Goal: Answer question/provide support: Share knowledge or assist other users

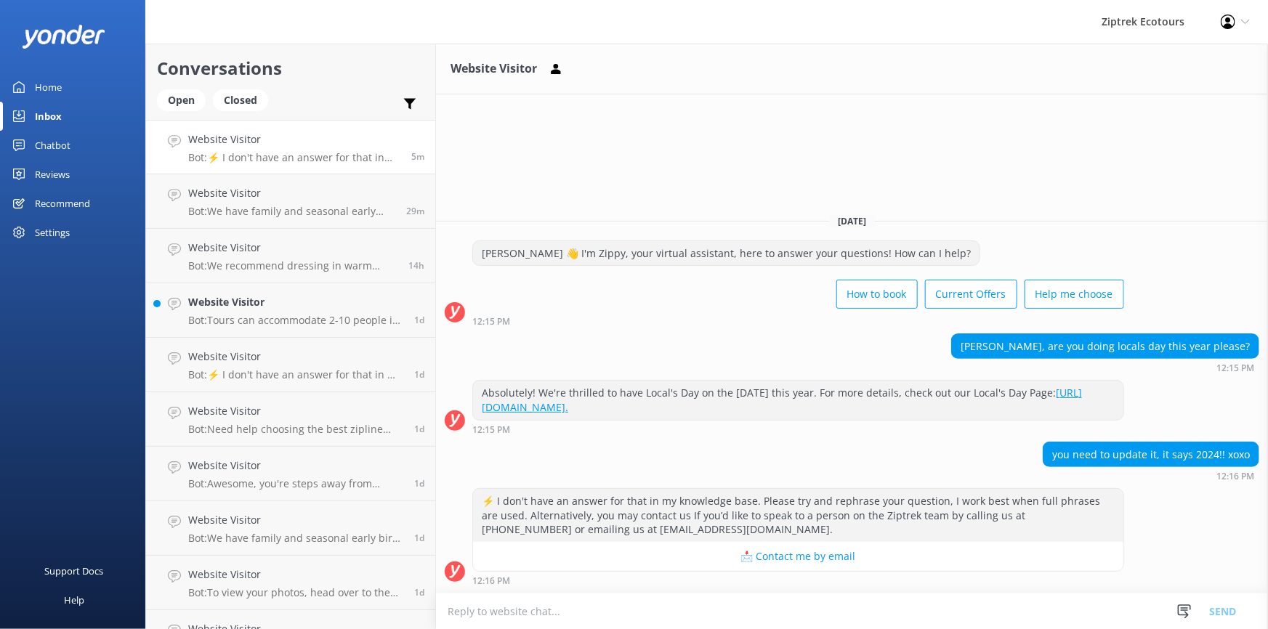
click at [615, 409] on link "[URL][DOMAIN_NAME]." at bounding box center [782, 400] width 600 height 28
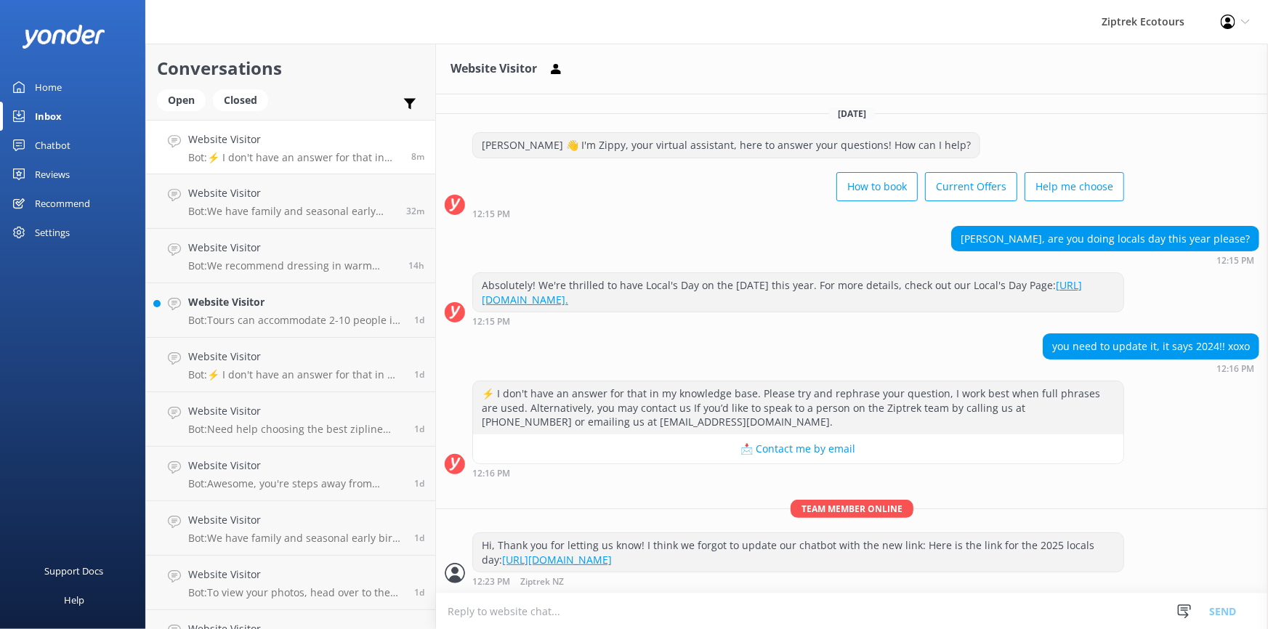
click at [621, 617] on textarea at bounding box center [852, 612] width 832 height 36
type textarea "And it's on the [DATE] this year :)"
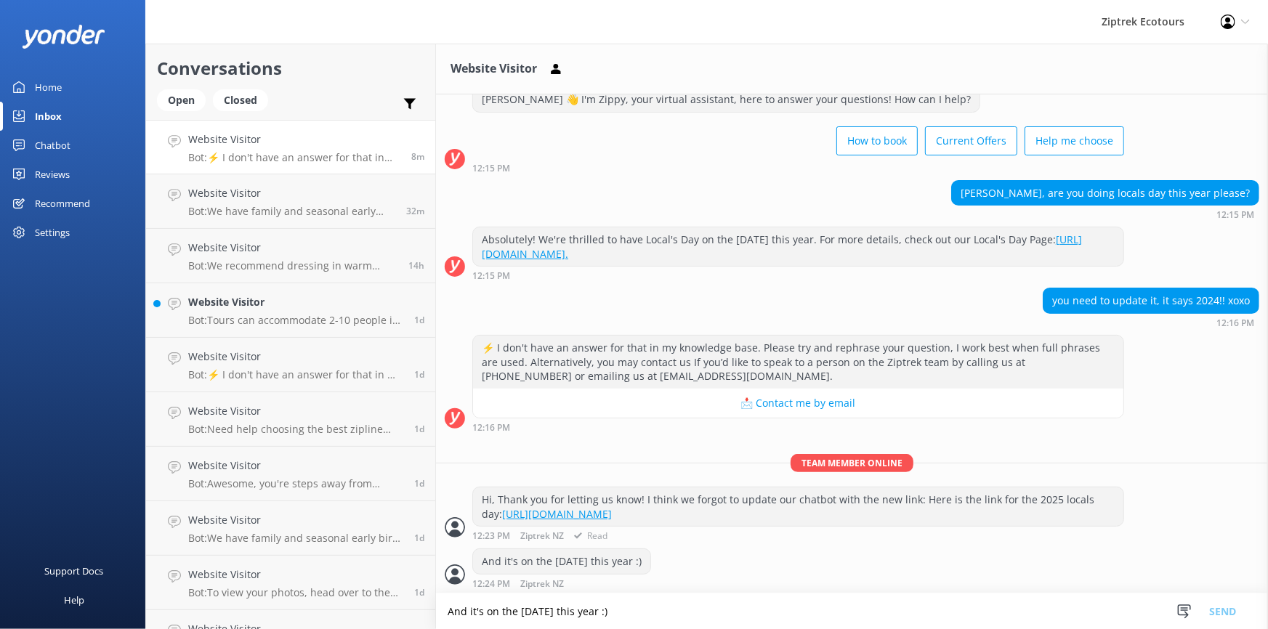
scroll to position [47, 0]
click at [254, 319] on p "Bot: Tours can accommodate 2-10 people in one group, with 2 guides. If you have…" at bounding box center [295, 320] width 215 height 13
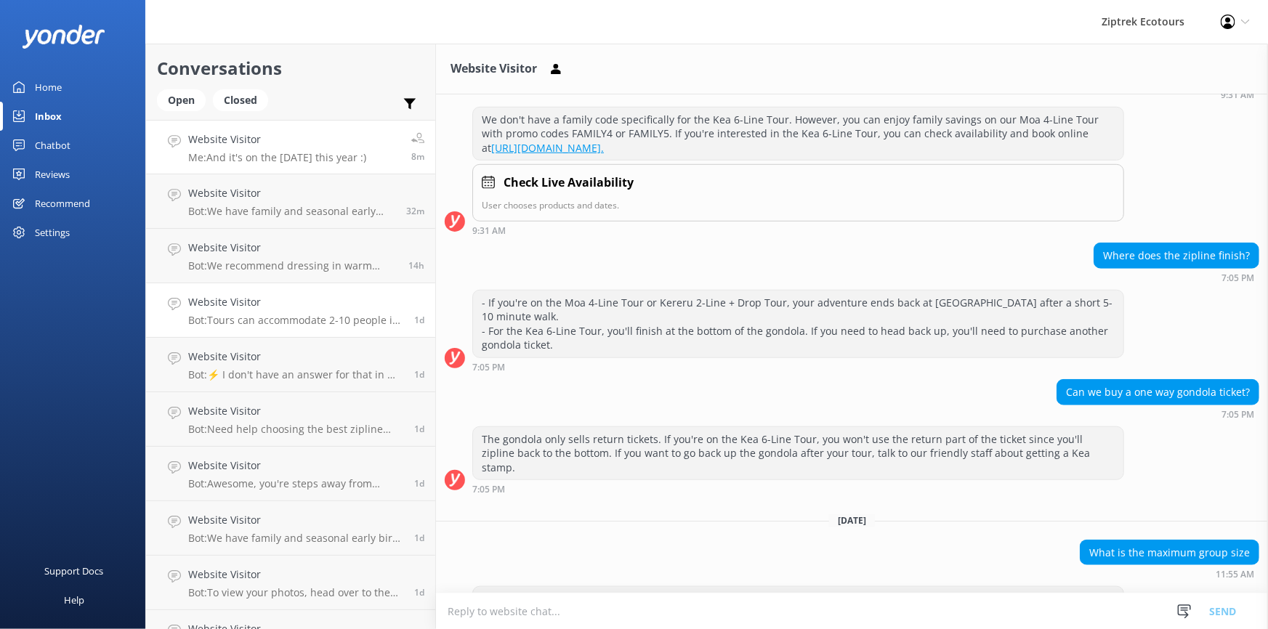
scroll to position [434, 0]
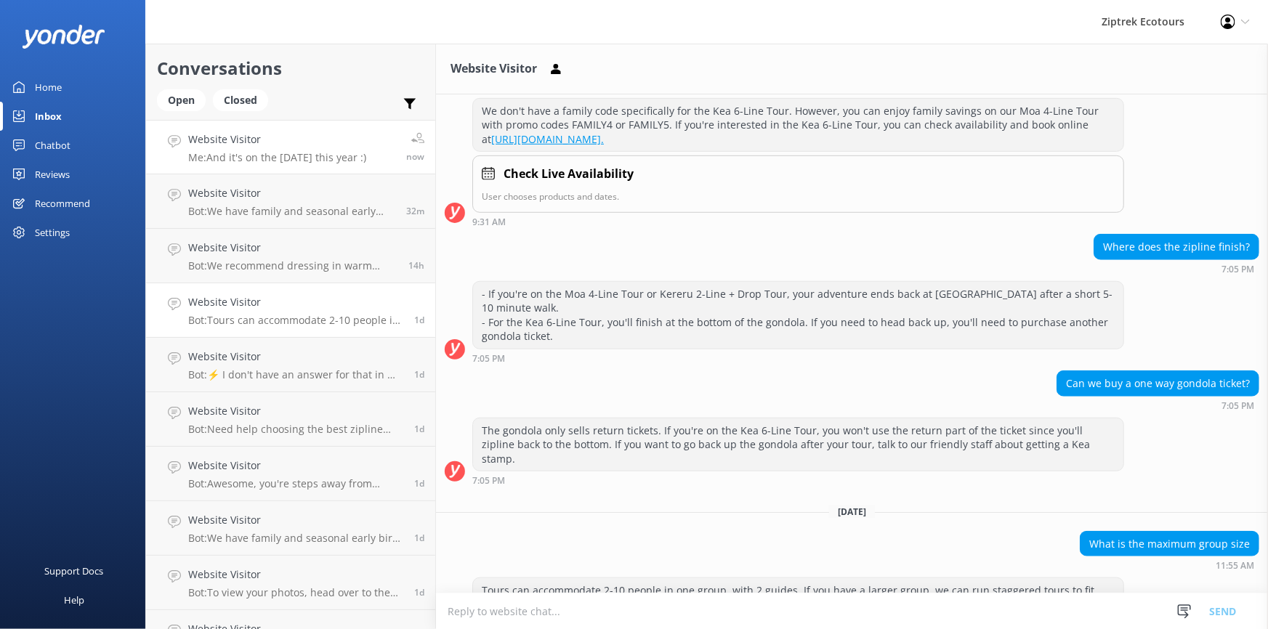
click at [291, 158] on p "Me: And it's on the [DATE] this year :)" at bounding box center [277, 157] width 178 height 13
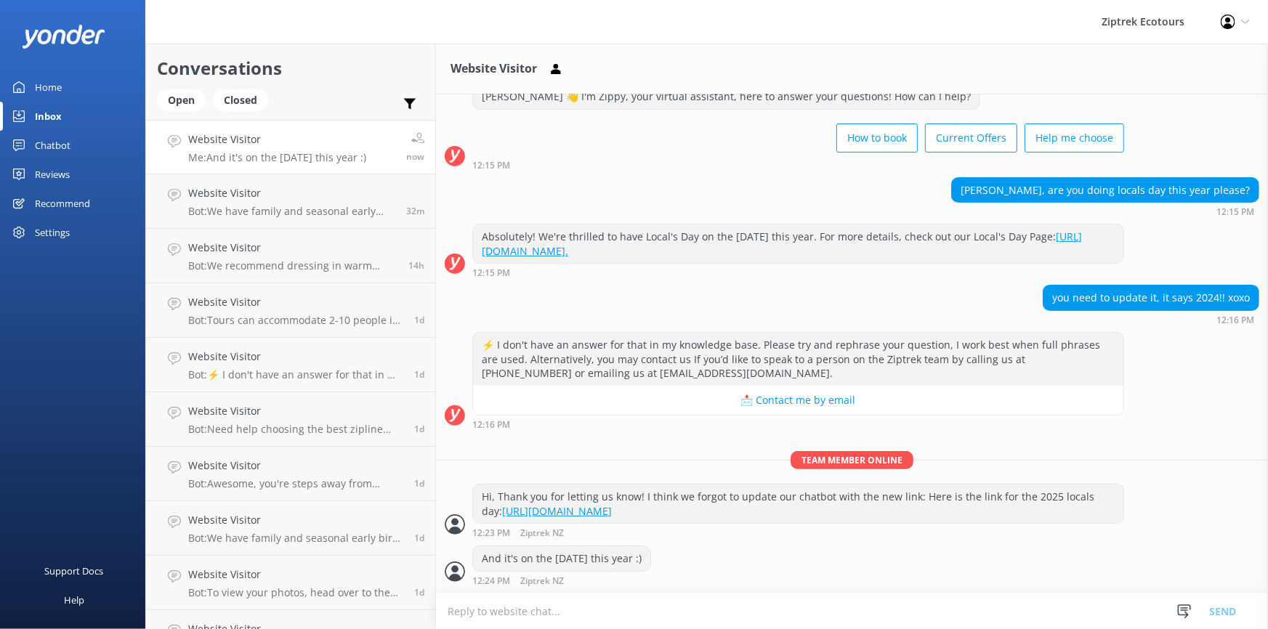
scroll to position [47, 0]
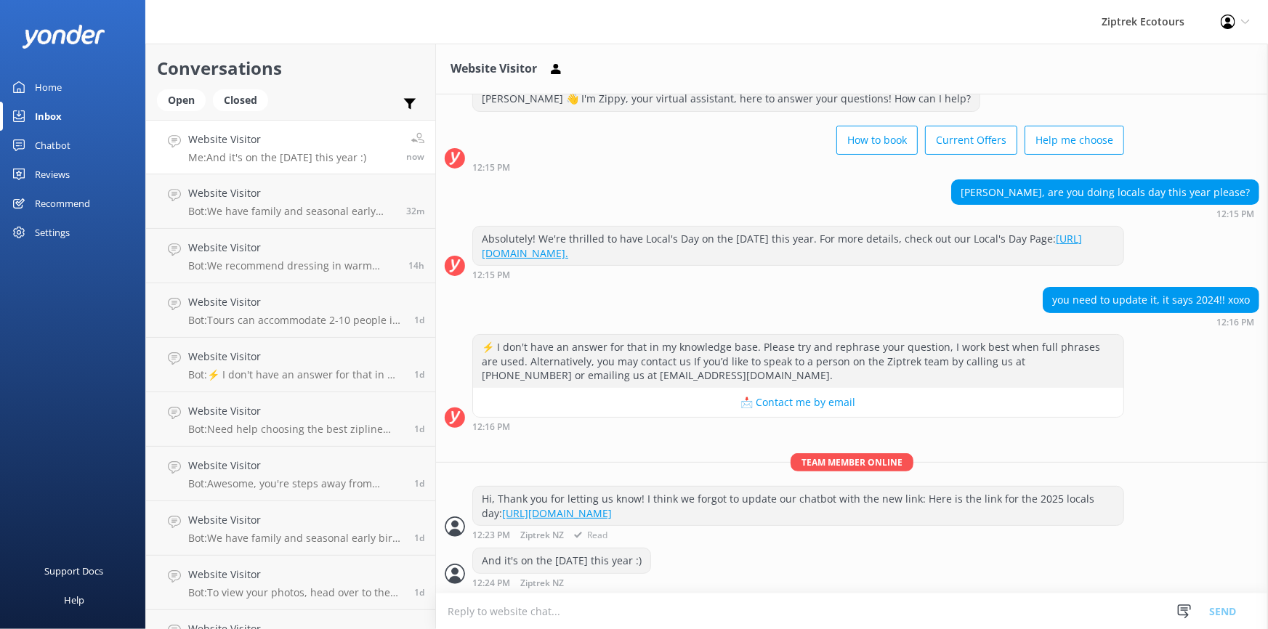
click at [612, 511] on link "[URL][DOMAIN_NAME]" at bounding box center [557, 514] width 110 height 14
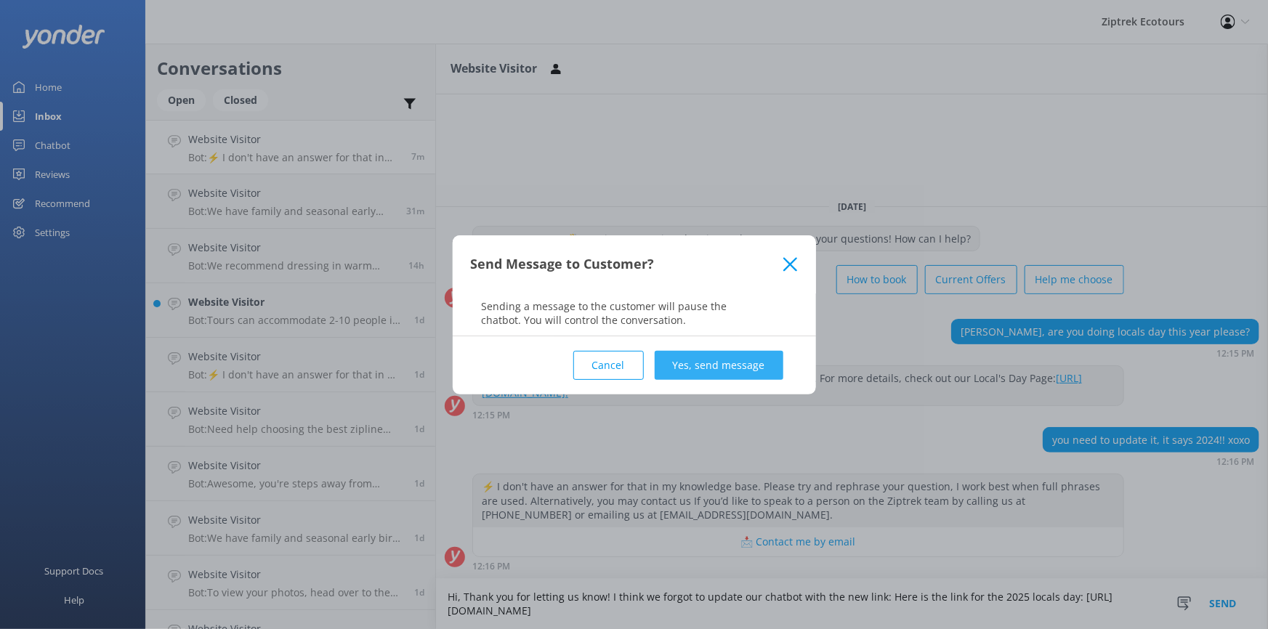
type textarea "Hi, Thank you for letting us know! I think we forgot to update our chatbot with…"
click at [715, 375] on button "Yes, send message" at bounding box center [719, 365] width 129 height 29
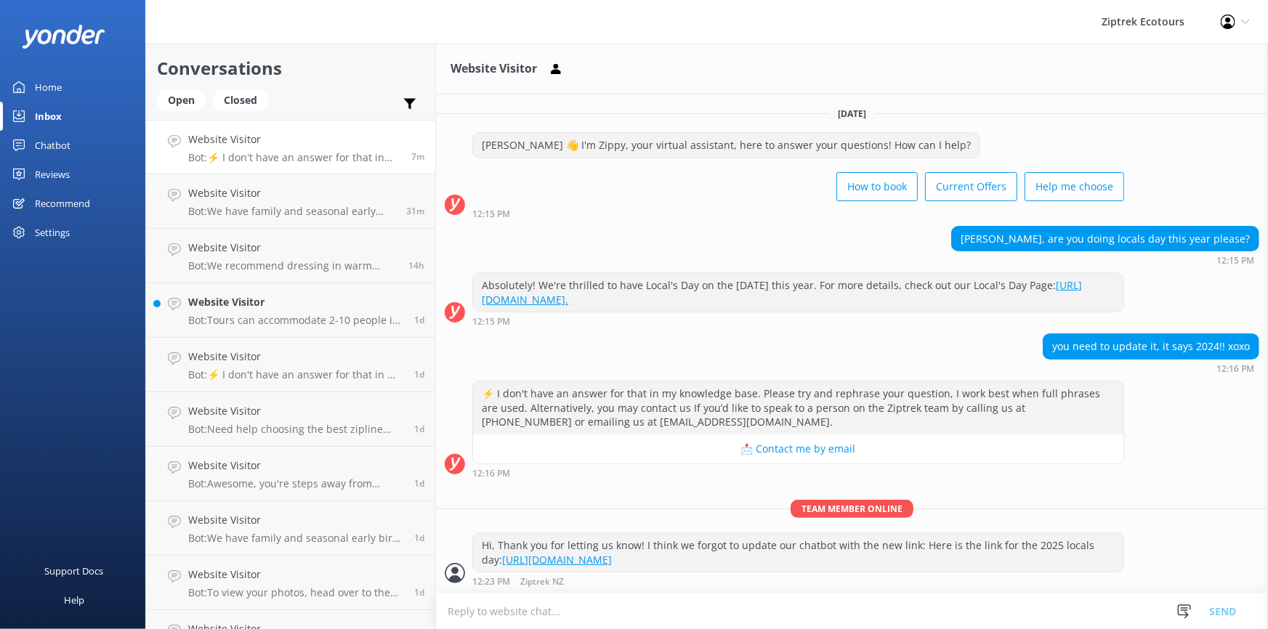
click at [48, 148] on div "Chatbot" at bounding box center [53, 145] width 36 height 29
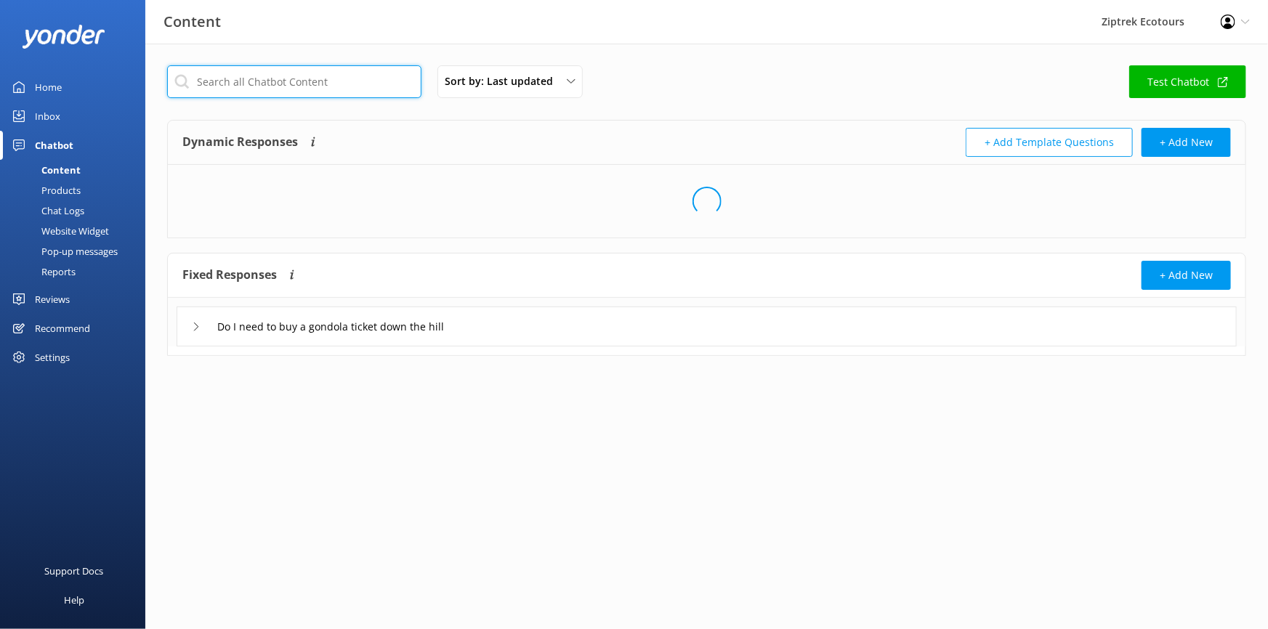
click at [369, 84] on input "text" at bounding box center [294, 81] width 254 height 33
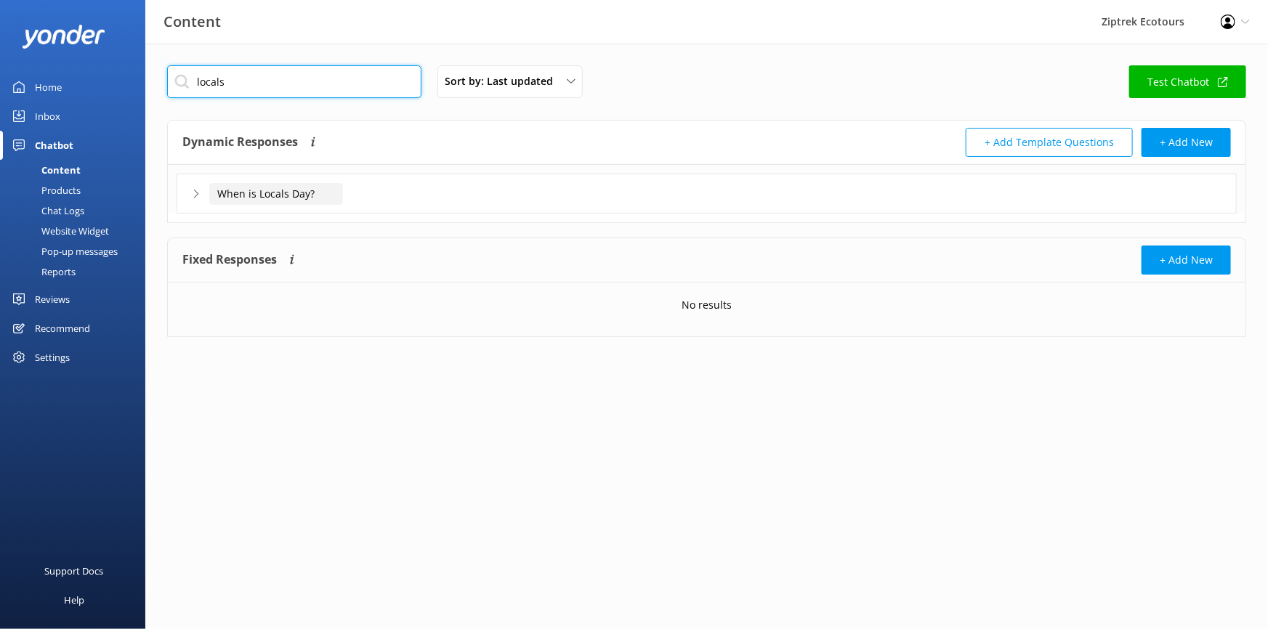
type input "locals"
click at [265, 190] on input "When is Locals Day?" at bounding box center [276, 194] width 134 height 22
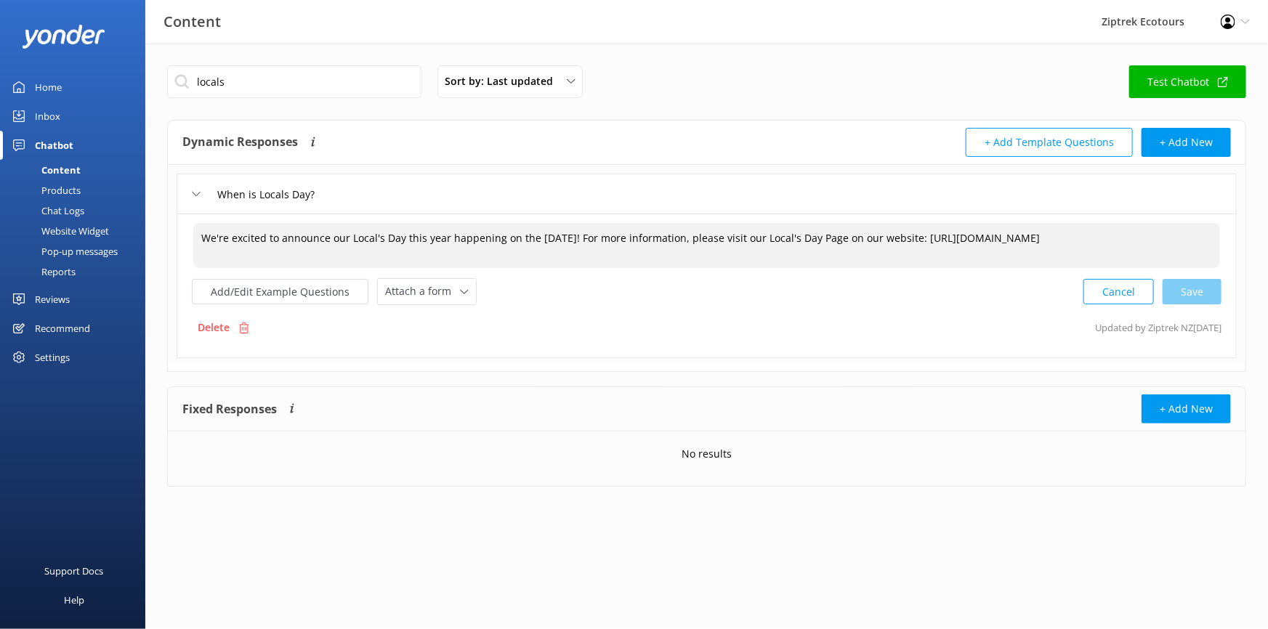
click at [562, 233] on textarea "We're excited to announce our Local's Day this year happening on the 10th of No…" at bounding box center [706, 245] width 1027 height 45
drag, startPoint x: 555, startPoint y: 236, endPoint x: 535, endPoint y: 237, distance: 19.6
click at [535, 237] on textarea "We're excited to announce our Local's Day this year happening on the 10th of No…" at bounding box center [706, 245] width 1027 height 45
drag, startPoint x: 1135, startPoint y: 239, endPoint x: 955, endPoint y: 247, distance: 179.7
click at [955, 247] on textarea "We're excited to announce our Local's Day this year happening on the 1st of Nov…" at bounding box center [706, 245] width 1027 height 45
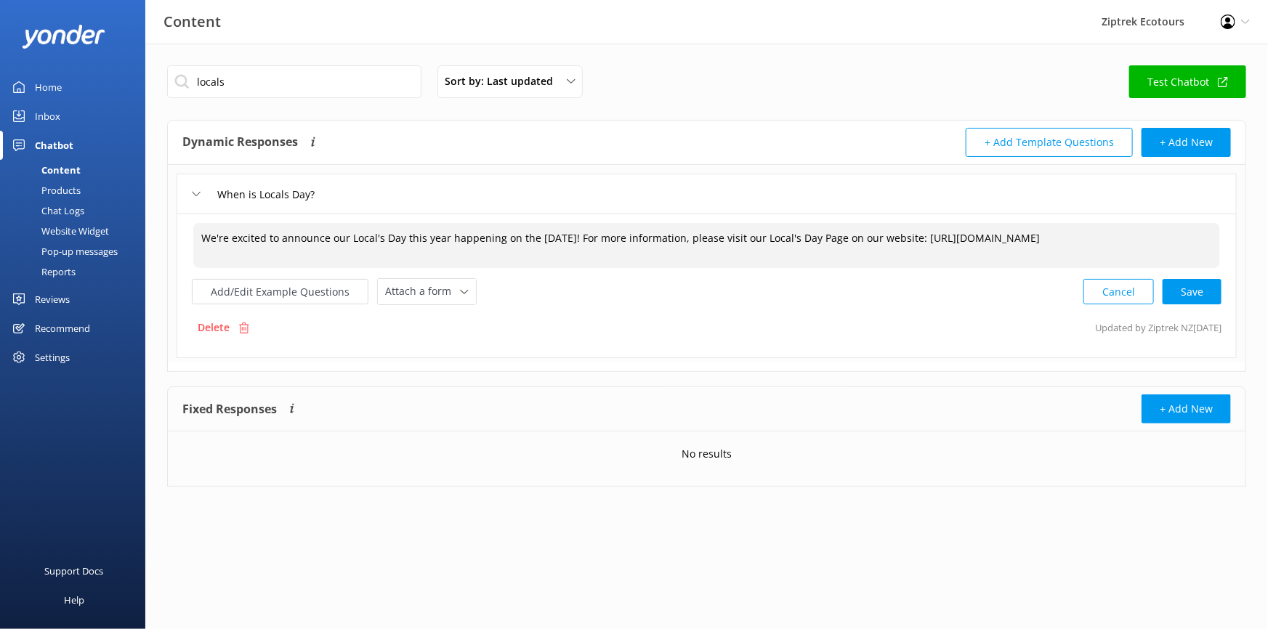
paste textarea "atest-news/locals25"
click at [1179, 293] on div "Cancel Loading.." at bounding box center [1153, 290] width 137 height 27
type textarea "We're excited to announce our Local's Day this year happening on the 1st of Nov…"
